Goal: Obtain resource: Download file/media

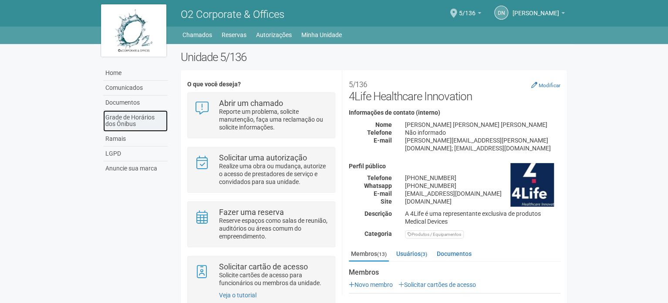
click at [128, 123] on link "Grade de Horários dos Ônibus" at bounding box center [135, 120] width 64 height 21
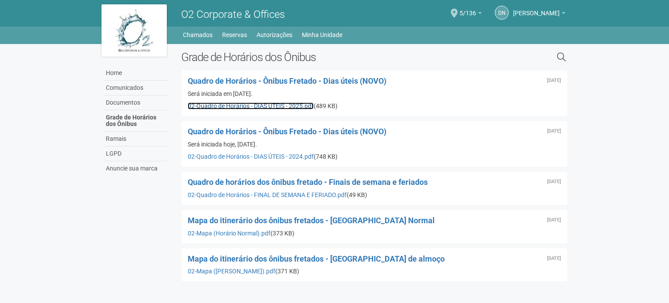
click at [266, 105] on link "02-Quadro de Horários - DIAS ÚTEIS - 2025.pdf" at bounding box center [251, 105] width 126 height 7
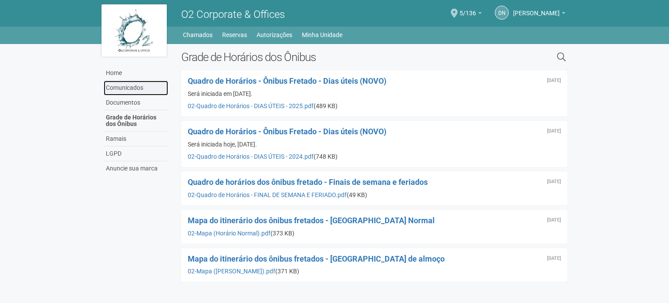
click at [131, 87] on link "Comunicados" at bounding box center [136, 88] width 64 height 15
